Goal: Task Accomplishment & Management: Complete application form

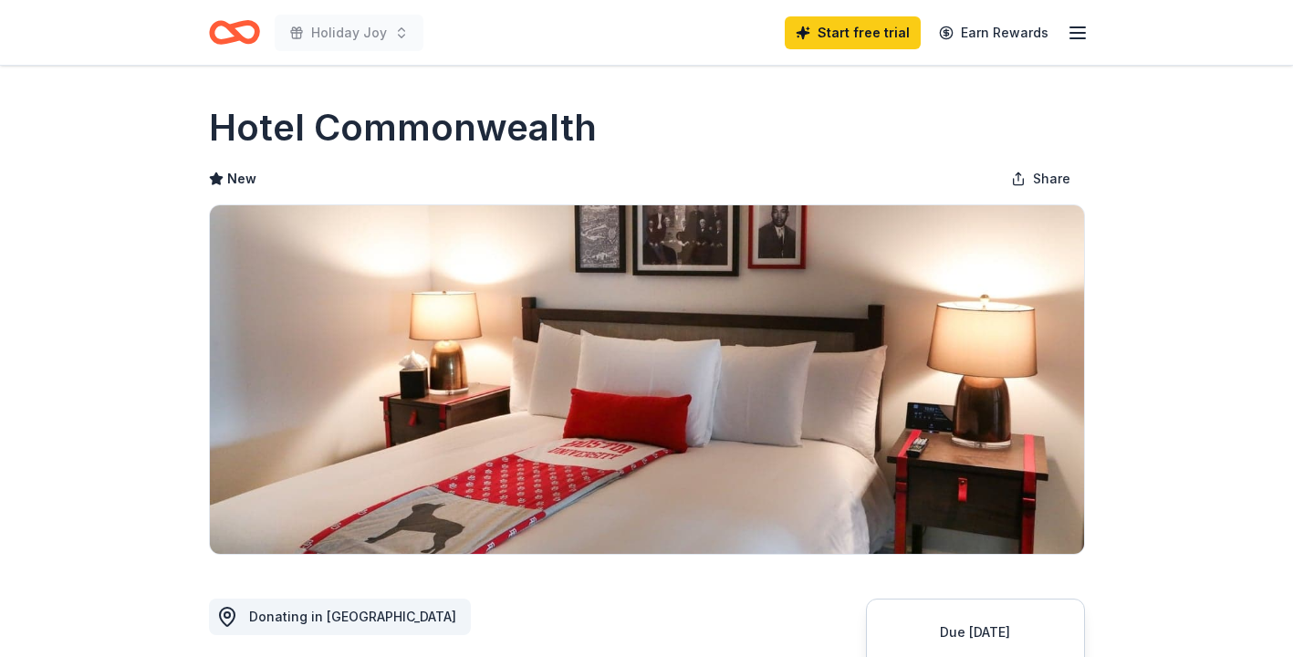
click at [1084, 33] on line "button" at bounding box center [1077, 33] width 15 height 0
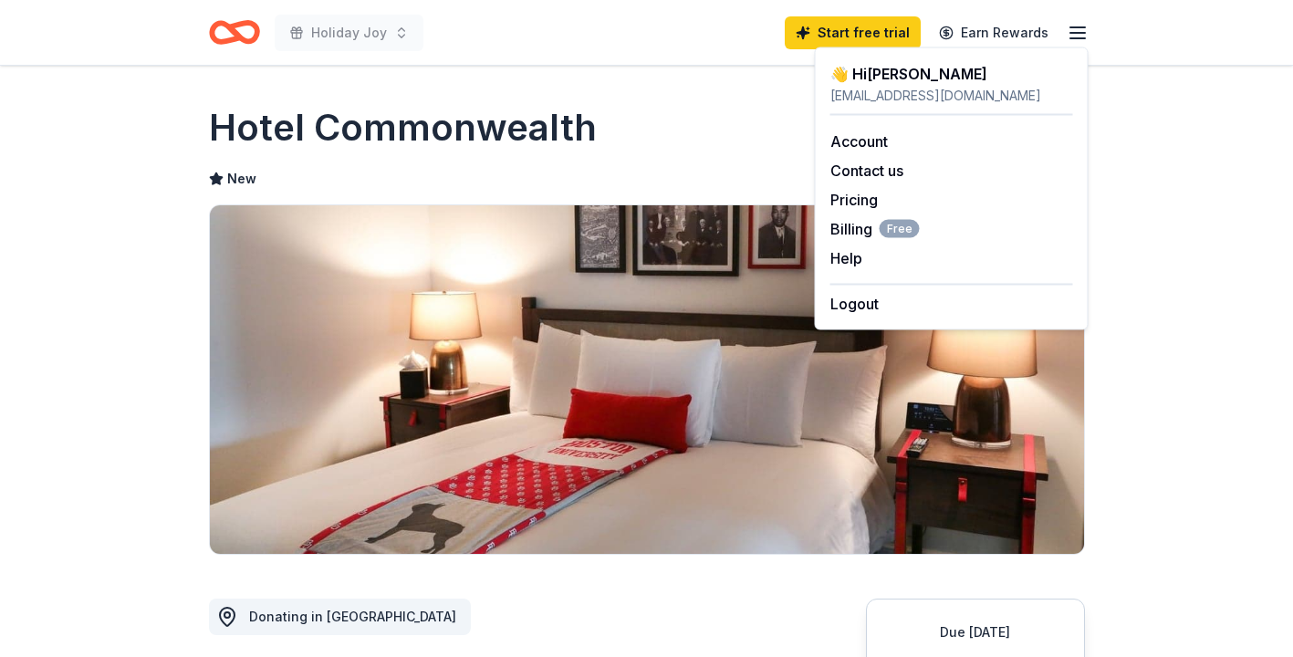
click at [220, 34] on icon "Home" at bounding box center [234, 32] width 51 height 43
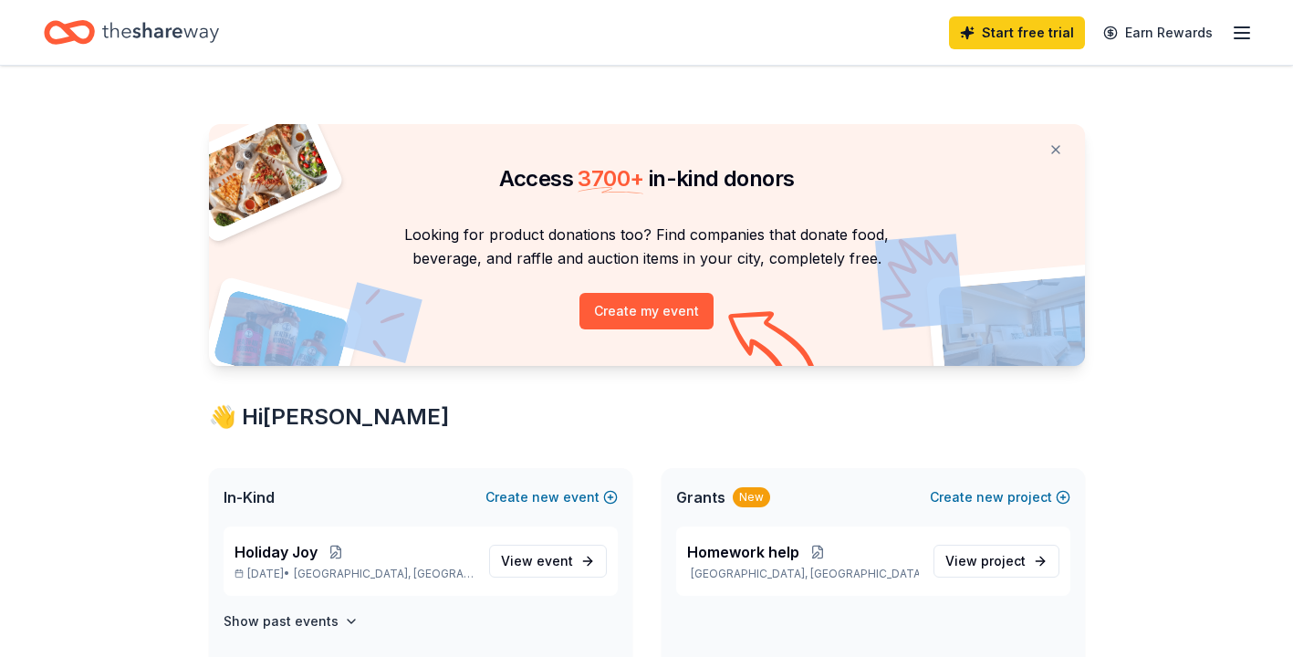
drag, startPoint x: 1292, startPoint y: 64, endPoint x: 1292, endPoint y: 89, distance: 25.6
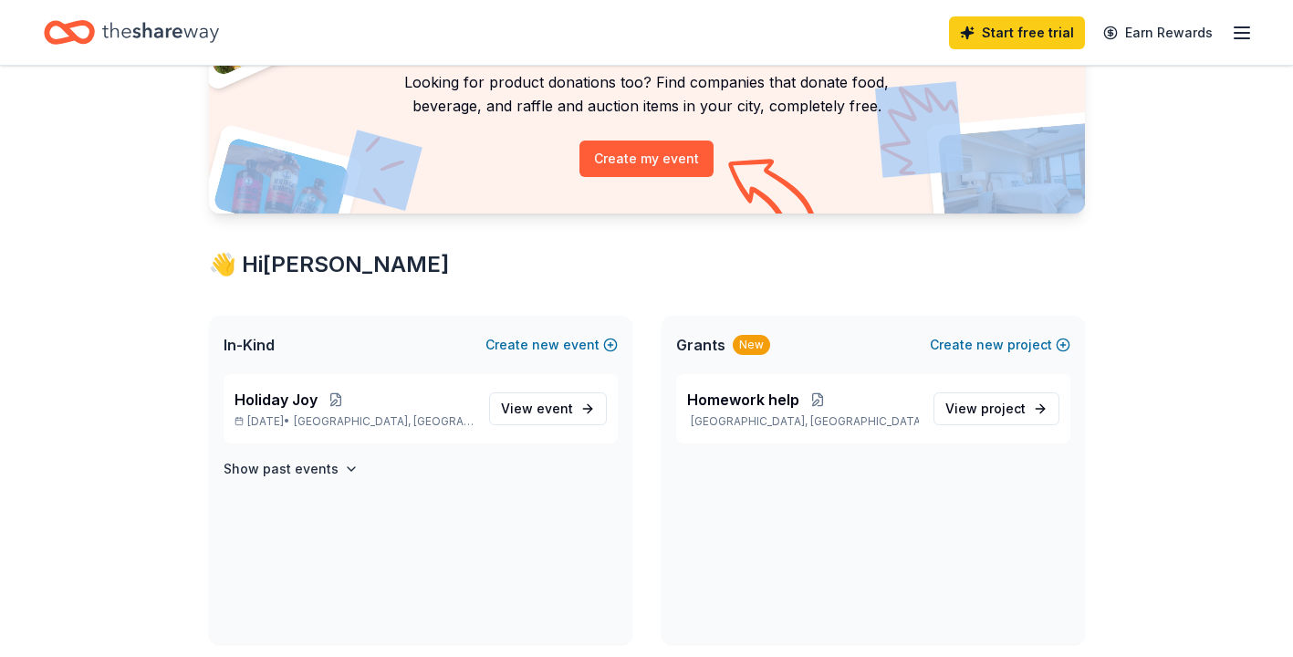
scroll to position [190, 0]
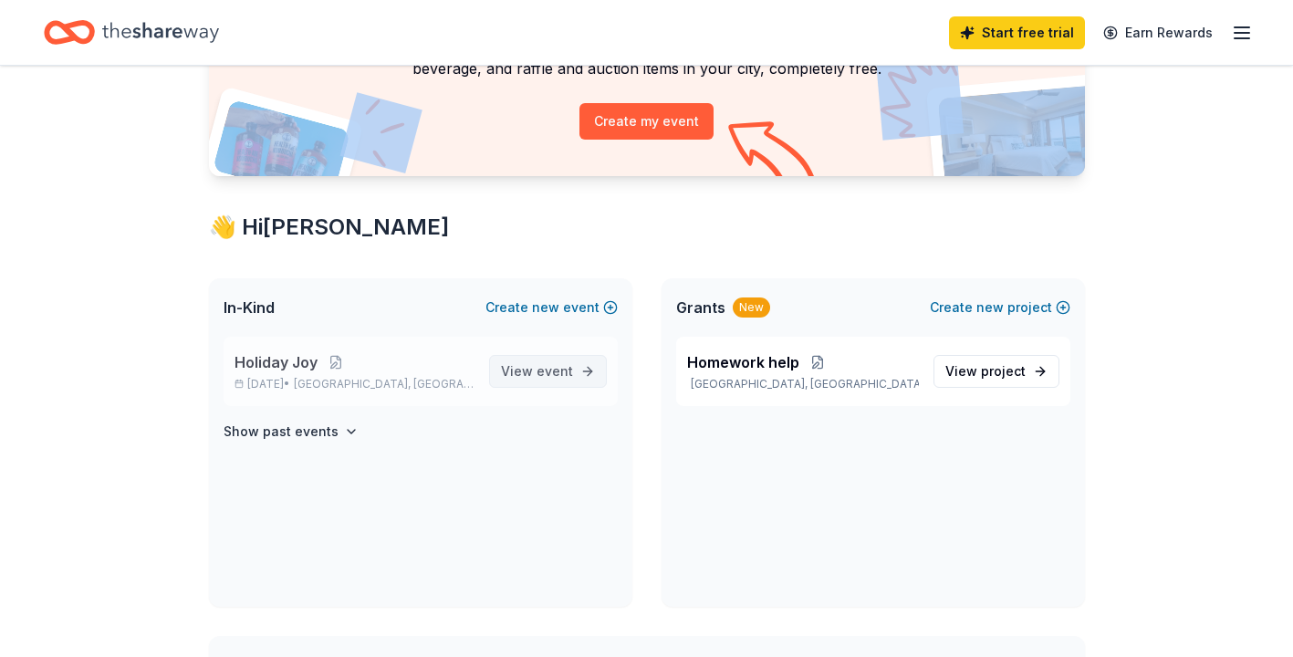
click at [537, 374] on span "View event" at bounding box center [537, 371] width 72 height 22
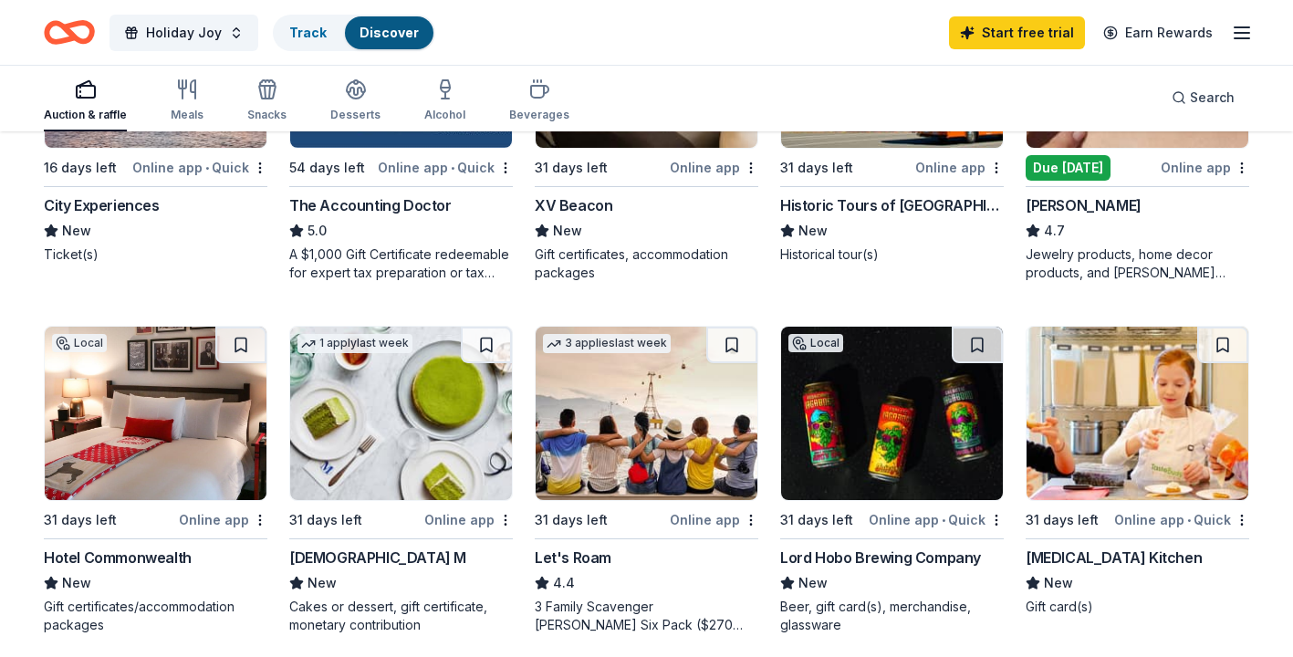
scroll to position [1194, 0]
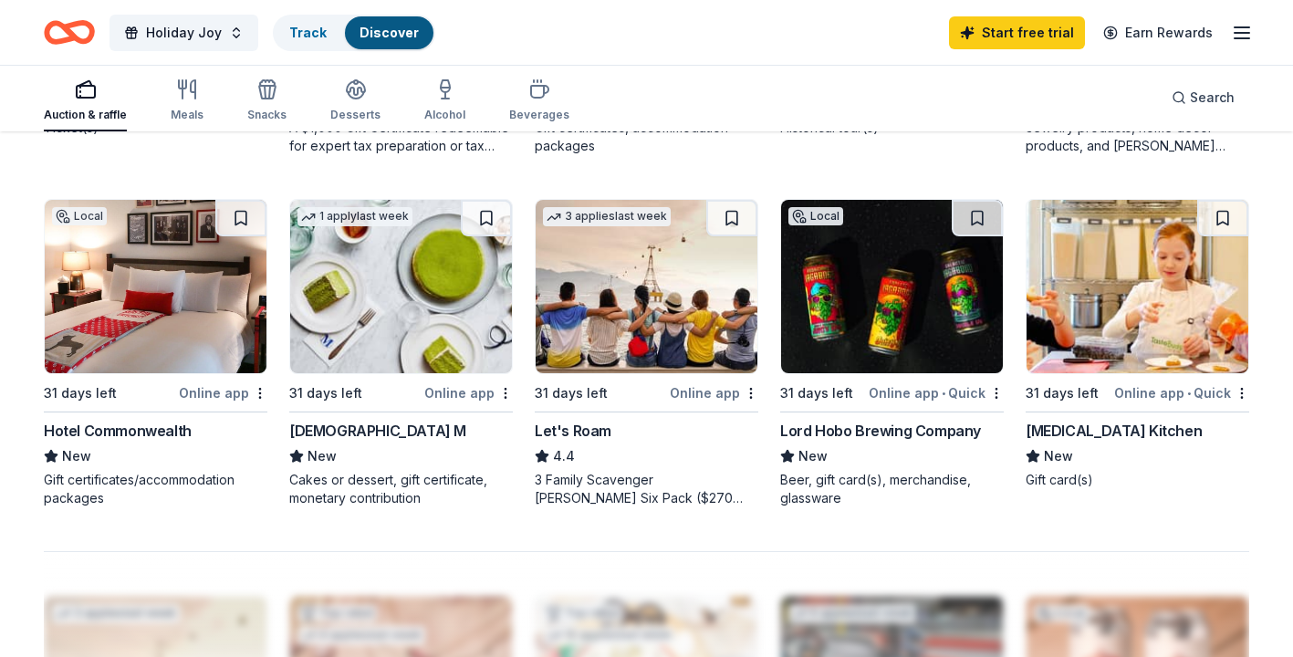
click at [203, 385] on div "Online app" at bounding box center [223, 392] width 89 height 23
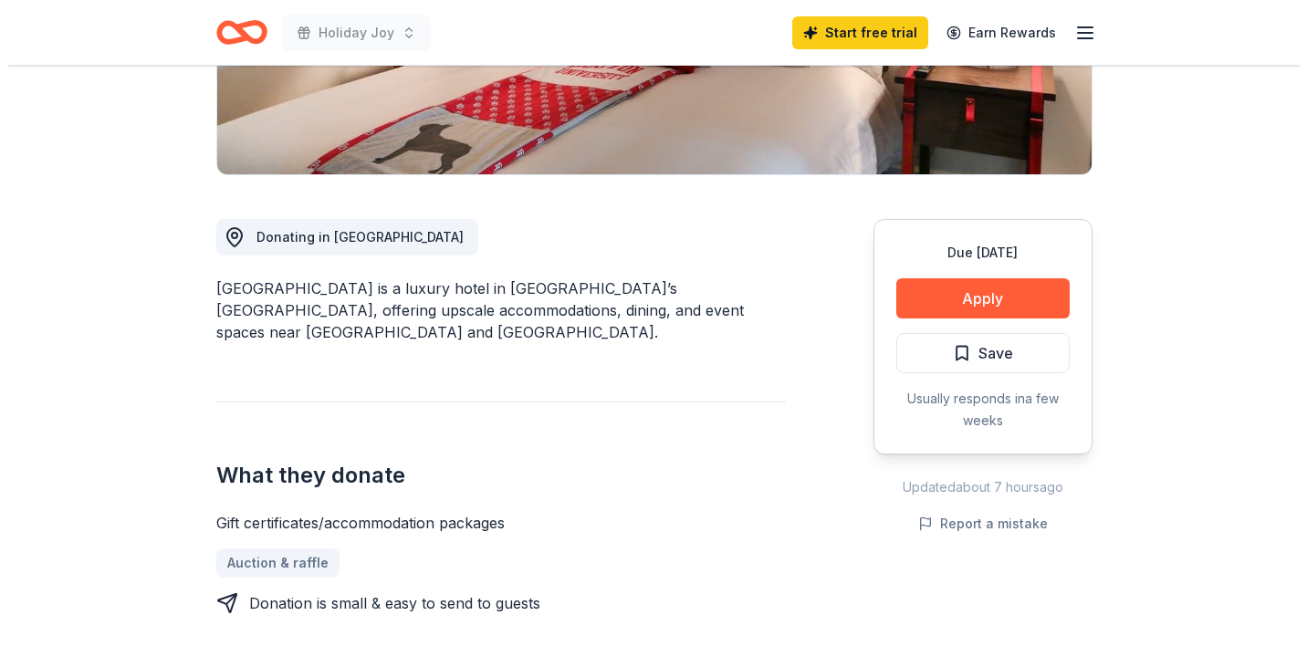
scroll to position [425, 0]
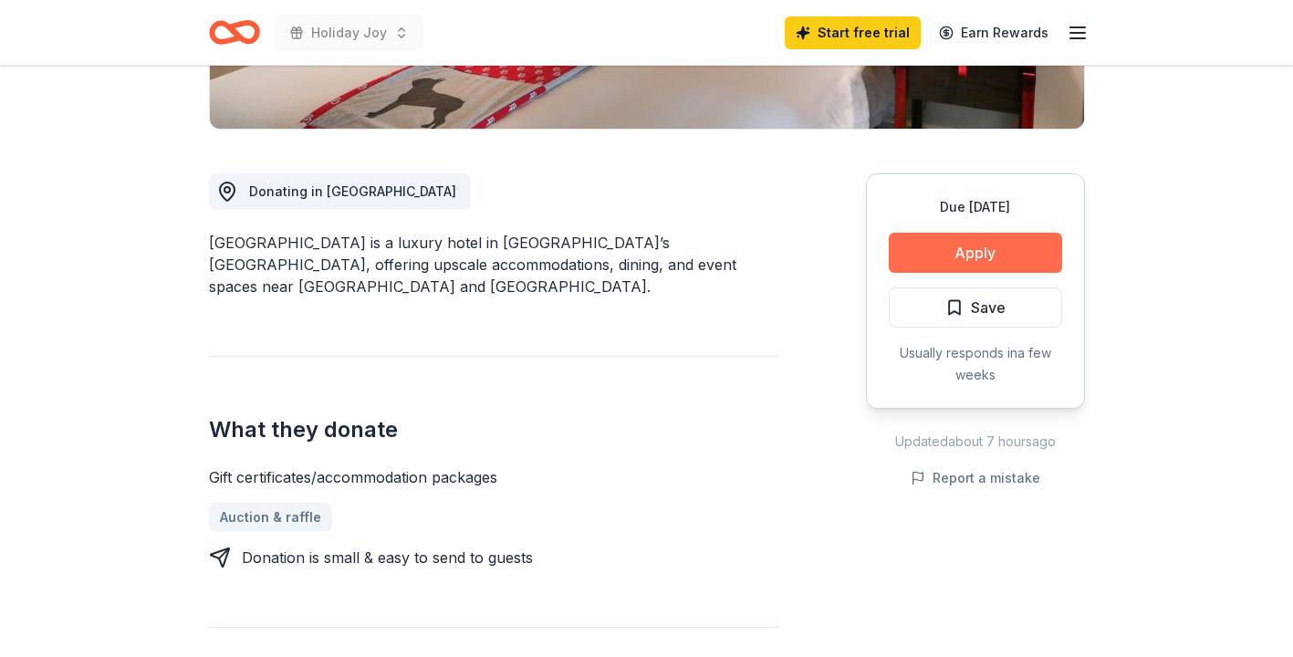
click at [1005, 245] on button "Apply" at bounding box center [975, 253] width 173 height 40
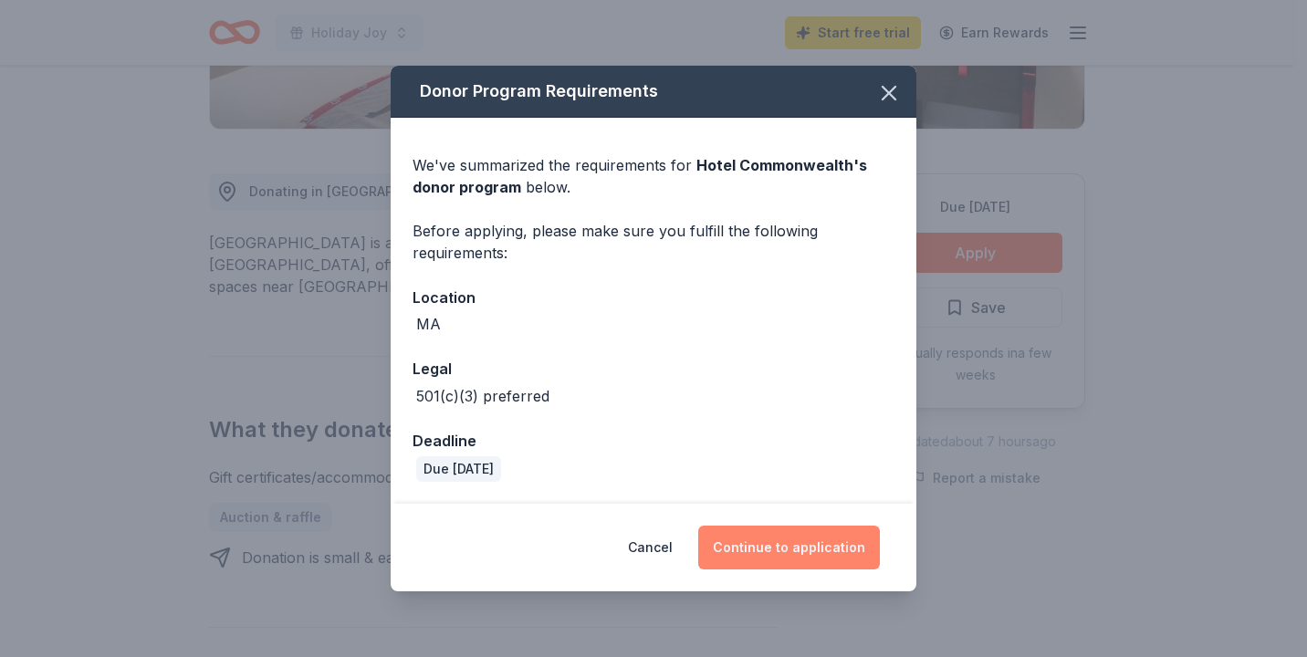
click at [846, 541] on button "Continue to application" at bounding box center [789, 548] width 182 height 44
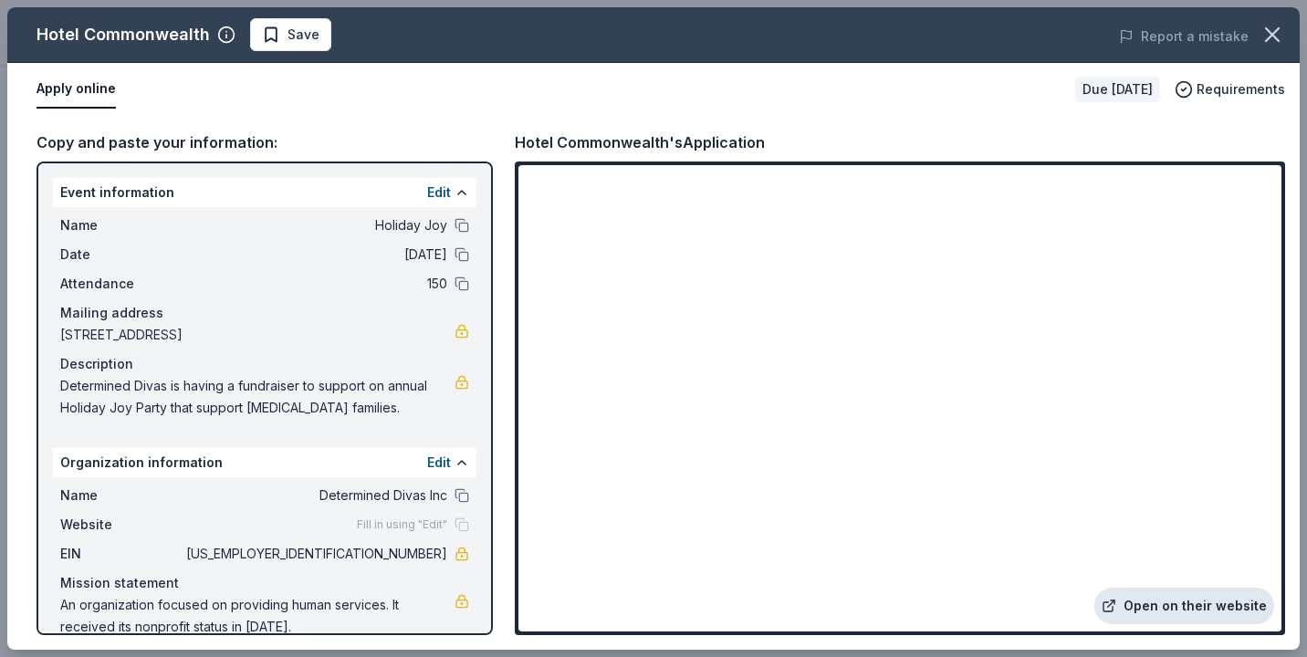
click at [1192, 600] on link "Open on their website" at bounding box center [1184, 606] width 180 height 37
